Goal: Task Accomplishment & Management: Manage account settings

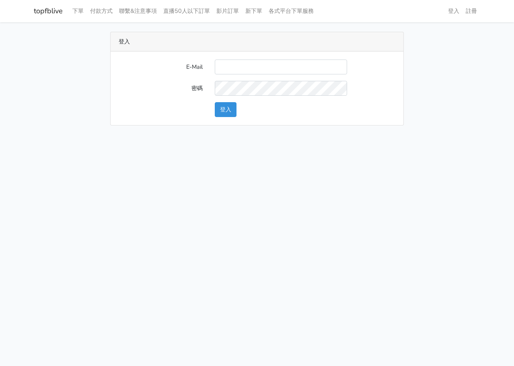
click at [266, 59] on div "E-Mail 密碼 登入" at bounding box center [257, 89] width 293 height 74
click at [261, 70] on input "E-Mail" at bounding box center [281, 67] width 132 height 15
type input "[EMAIL_ADDRESS][DOMAIN_NAME]"
click at [232, 105] on button "登入" at bounding box center [226, 109] width 22 height 15
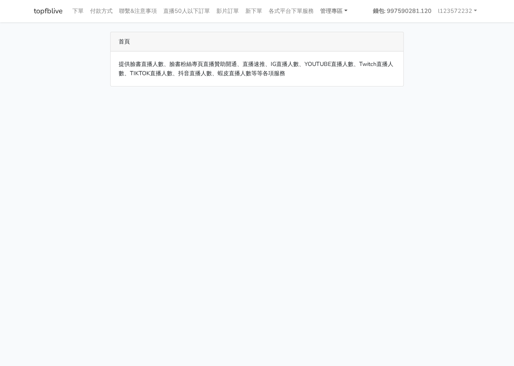
click at [345, 12] on link "管理專區" at bounding box center [334, 11] width 34 height 16
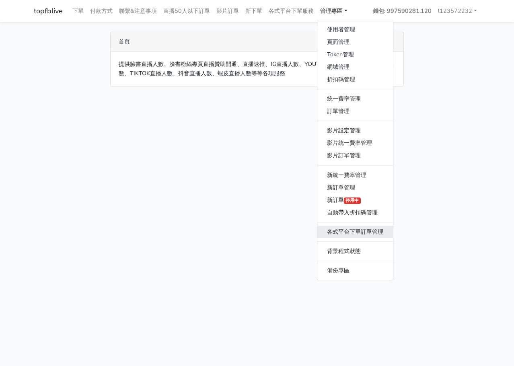
click at [352, 233] on link "各式平台下單訂單管理" at bounding box center [356, 232] width 76 height 12
